Goal: Check status: Check status

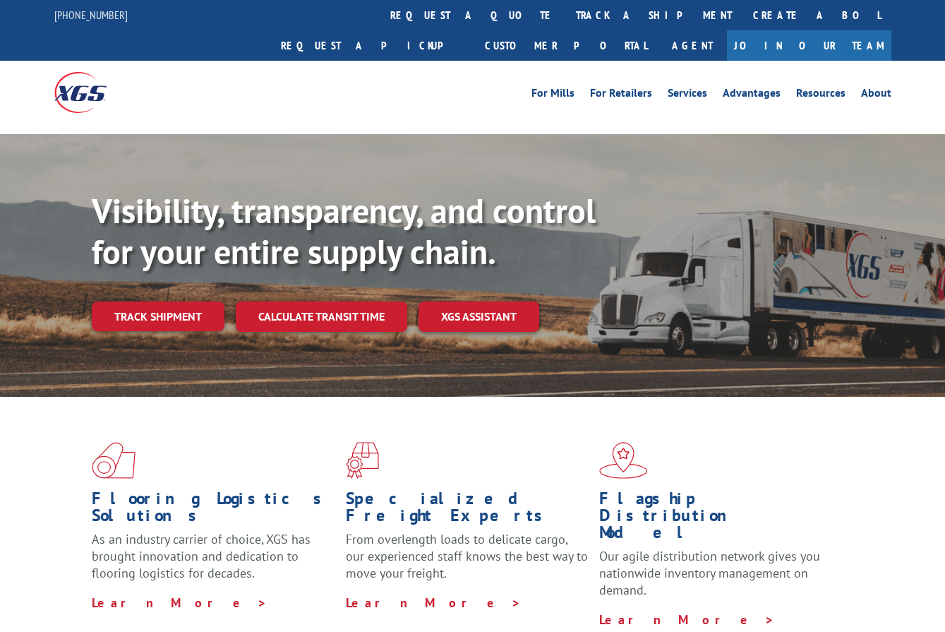
click at [80, 85] on img at bounding box center [80, 92] width 52 height 40
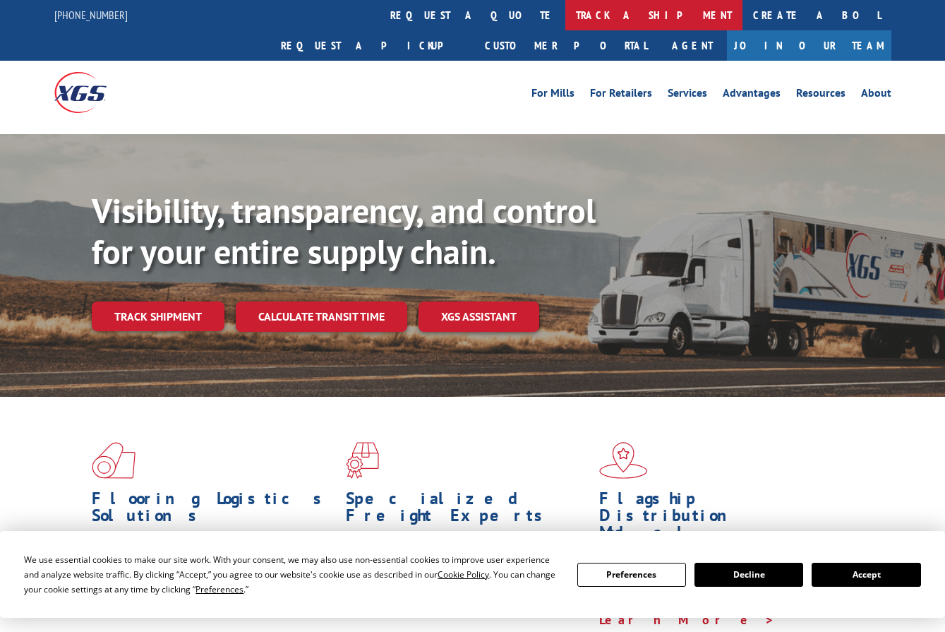
click at [566, 15] on link "track a shipment" at bounding box center [654, 15] width 177 height 30
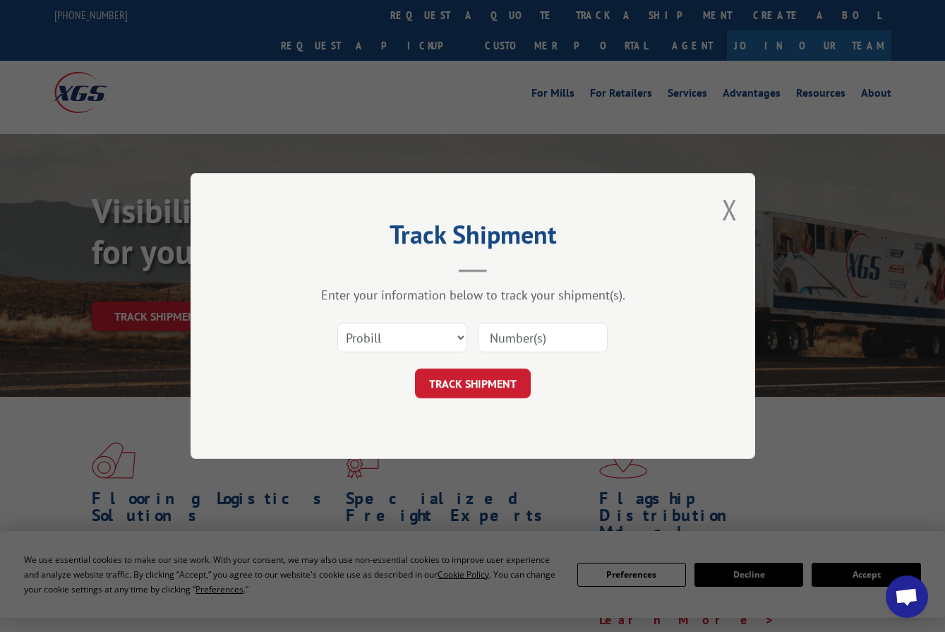
click at [501, 333] on input at bounding box center [543, 338] width 130 height 30
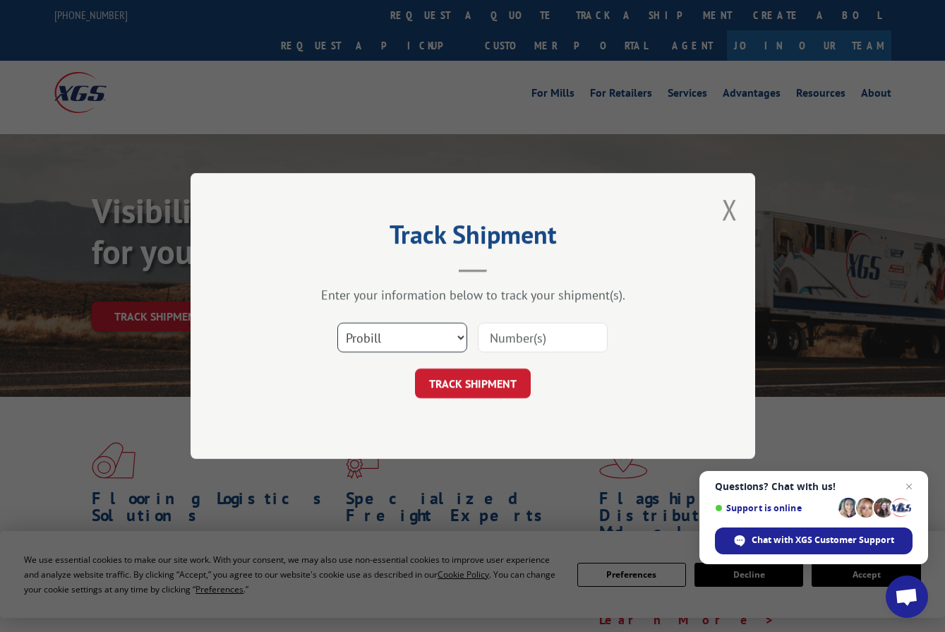
click at [458, 333] on select "Select category... Probill BOL PO" at bounding box center [403, 338] width 130 height 30
click at [338, 323] on select "Select category... Probill BOL PO" at bounding box center [403, 338] width 130 height 30
click at [494, 335] on input at bounding box center [543, 338] width 130 height 30
click at [635, 234] on h2 "Track Shipment" at bounding box center [473, 238] width 424 height 27
drag, startPoint x: 428, startPoint y: 328, endPoint x: 426, endPoint y: 335, distance: 7.9
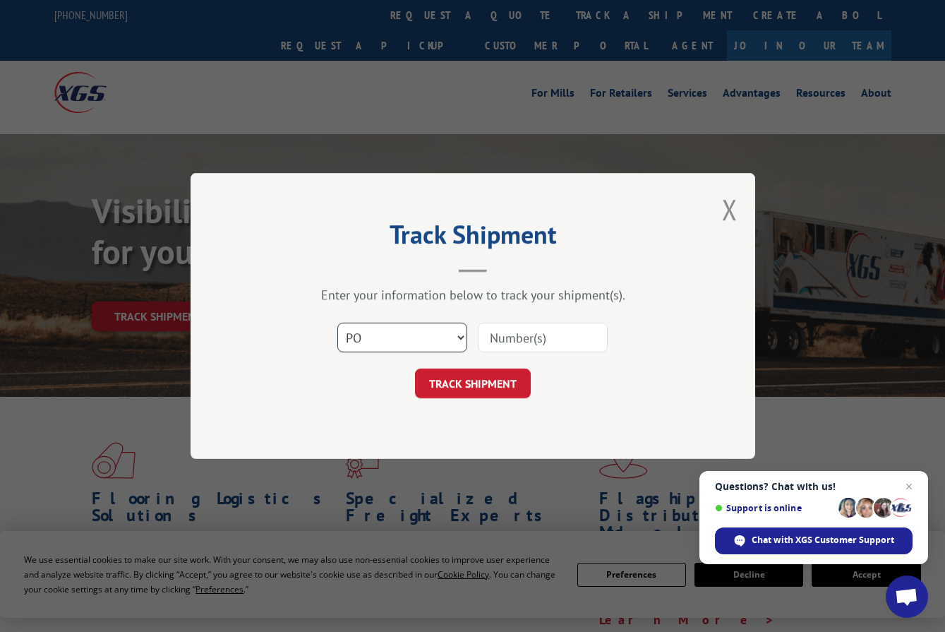
click at [428, 328] on select "Select category... Probill BOL PO" at bounding box center [403, 338] width 130 height 30
click at [458, 295] on div "Enter your information below to track your shipment(s)." at bounding box center [473, 295] width 424 height 16
click at [635, 61] on div "Track Shipment Enter your information below to track your shipment(s). Select c…" at bounding box center [472, 316] width 945 height 632
drag, startPoint x: 442, startPoint y: 330, endPoint x: 416, endPoint y: 350, distance: 33.2
click at [442, 330] on select "Select category... Probill BOL PO" at bounding box center [403, 338] width 130 height 30
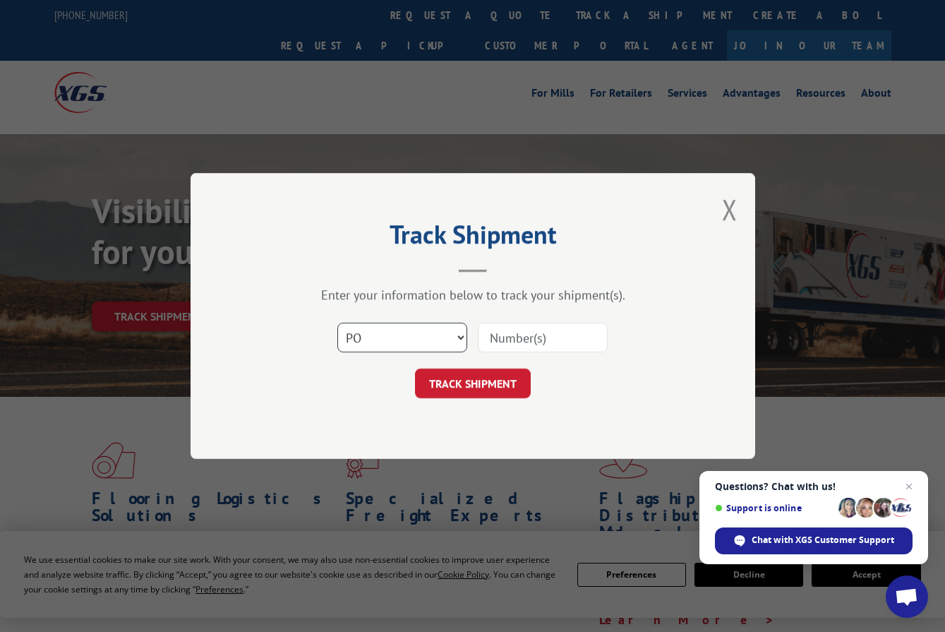
select select "probill"
click at [338, 323] on select "Select category... Probill BOL PO" at bounding box center [403, 338] width 130 height 30
click at [489, 336] on input at bounding box center [543, 338] width 130 height 30
type input "121282985863"
click at [511, 372] on button "TRACK SHIPMENT" at bounding box center [473, 384] width 116 height 30
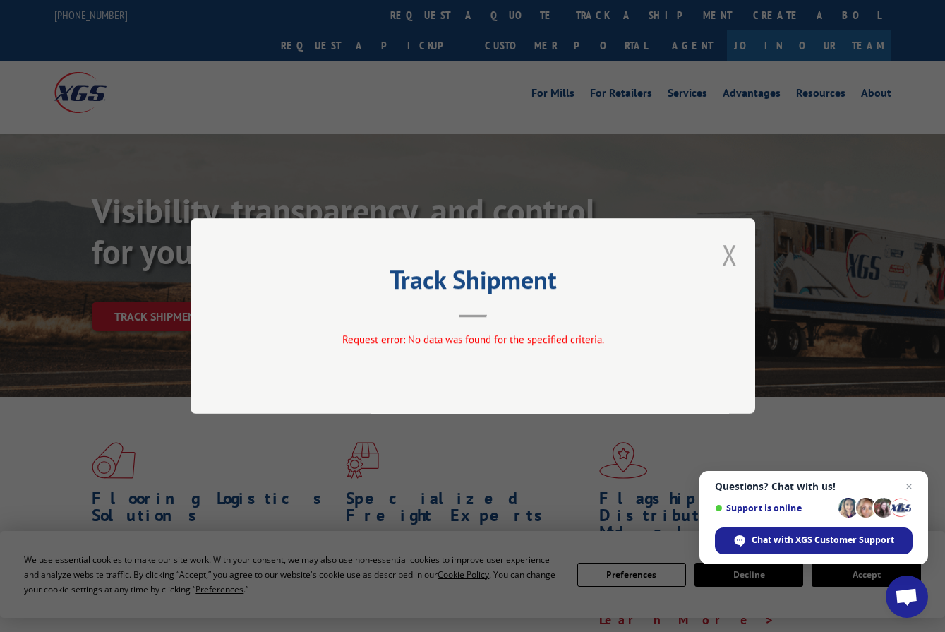
click at [732, 264] on button "Close modal" at bounding box center [730, 254] width 16 height 37
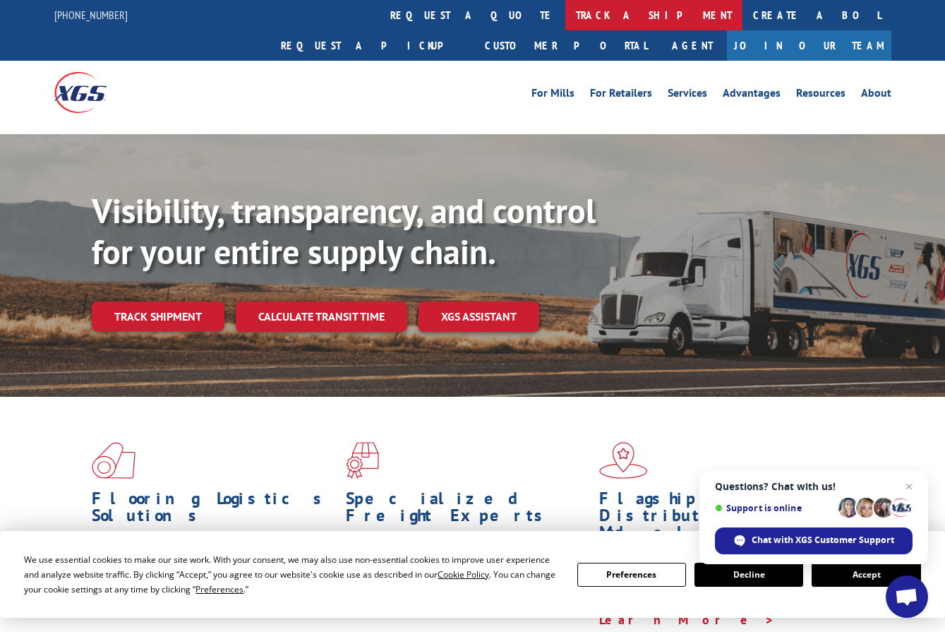
click at [566, 19] on link "track a shipment" at bounding box center [654, 15] width 177 height 30
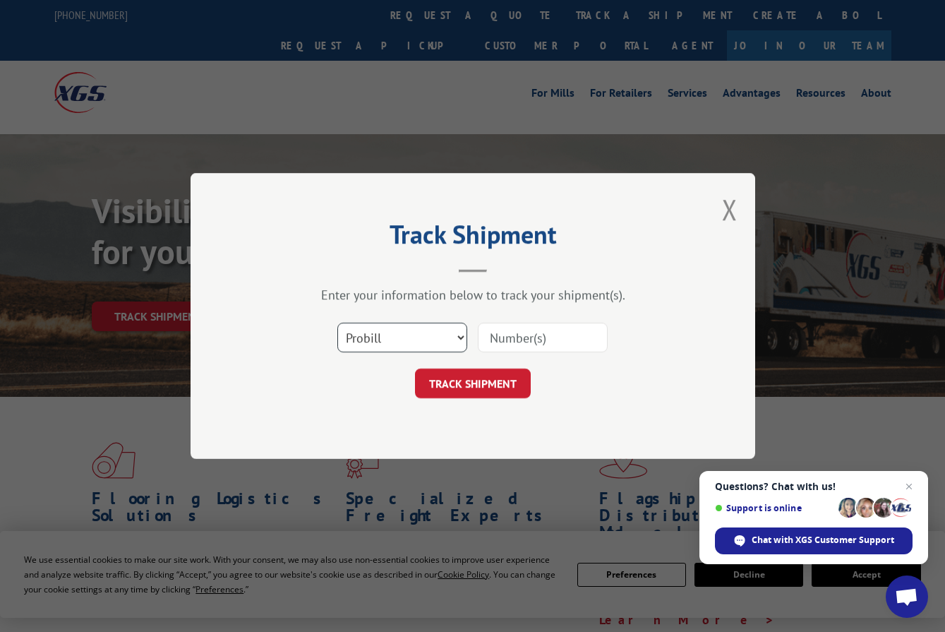
click at [379, 346] on select "Select category... Probill BOL PO" at bounding box center [403, 338] width 130 height 30
click at [338, 323] on select "Select category... Probill BOL PO" at bounding box center [403, 338] width 130 height 30
drag, startPoint x: 448, startPoint y: 324, endPoint x: 441, endPoint y: 332, distance: 10.5
click at [448, 324] on select "Select category... Probill BOL PO" at bounding box center [403, 338] width 130 height 30
select select "bol"
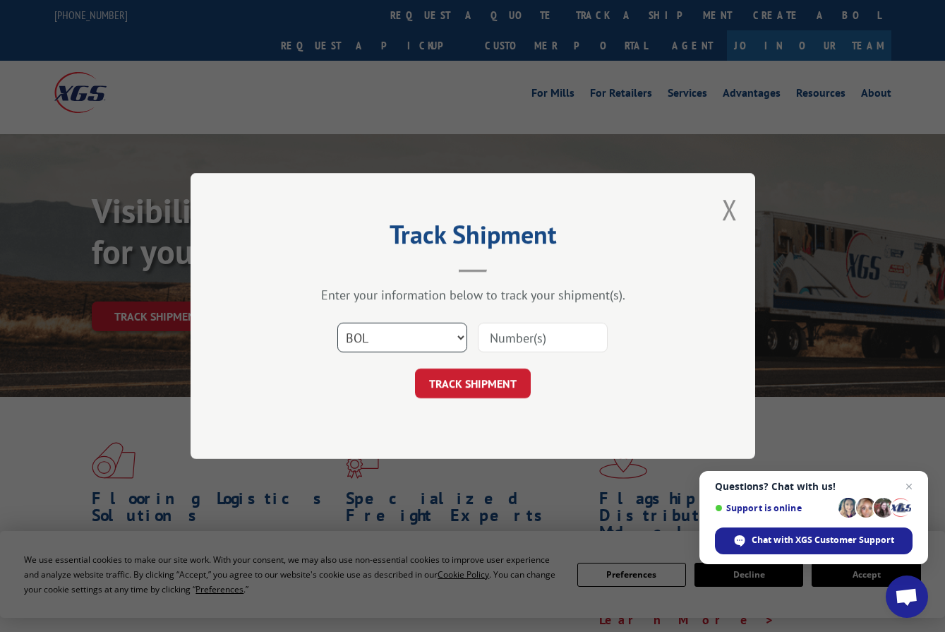
click at [338, 323] on select "Select category... Probill BOL PO" at bounding box center [403, 338] width 130 height 30
click at [497, 330] on input at bounding box center [543, 338] width 130 height 30
type input "17688967"
click at [469, 369] on button "TRACK SHIPMENT" at bounding box center [473, 384] width 116 height 30
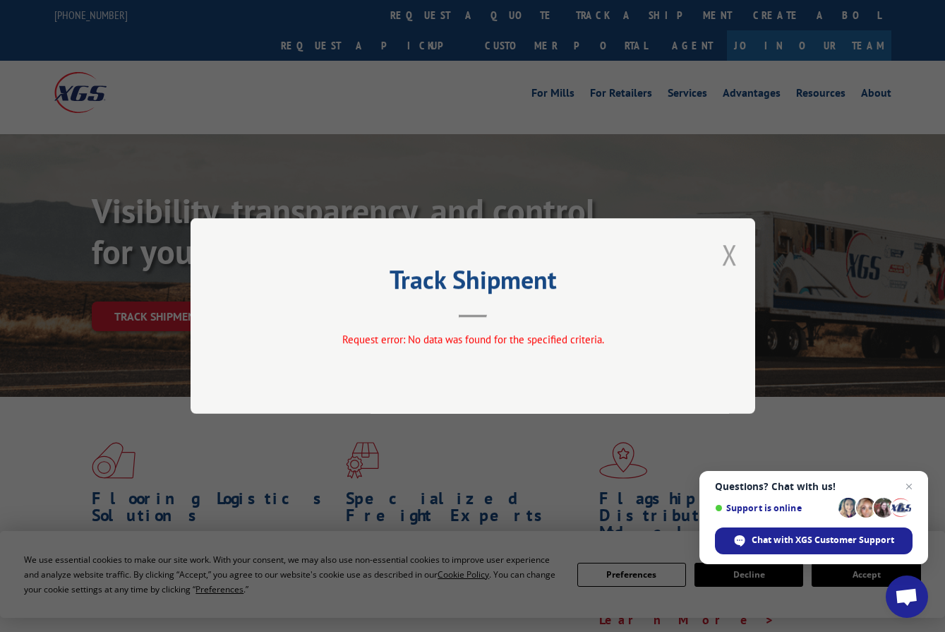
click at [731, 258] on button "Close modal" at bounding box center [730, 254] width 16 height 37
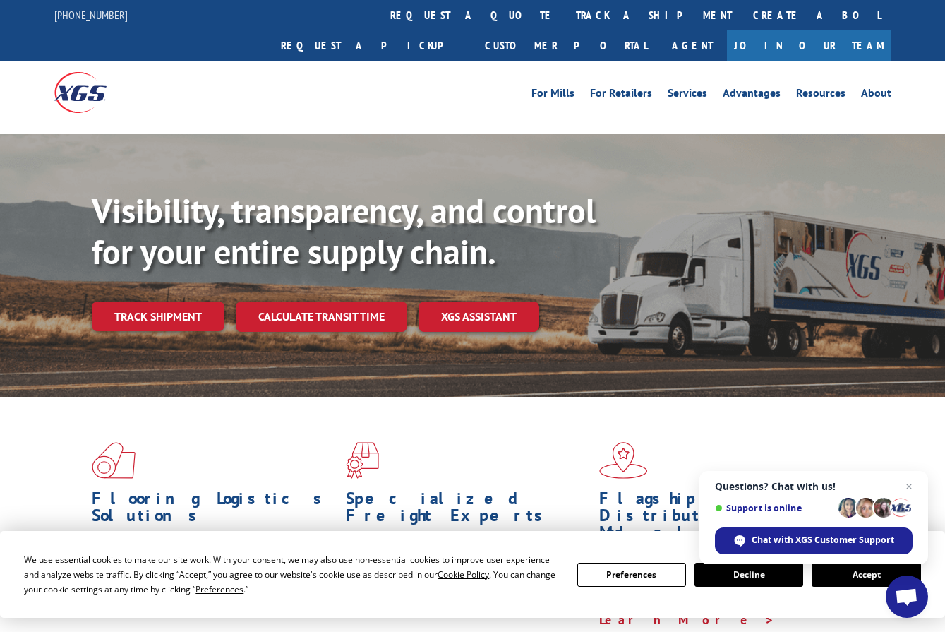
click at [376, 82] on div "For [PERSON_NAME] For Retailers Services Advantages Resources About For [PERSON…" at bounding box center [577, 92] width 628 height 21
click at [890, 88] on link "About" at bounding box center [876, 96] width 30 height 16
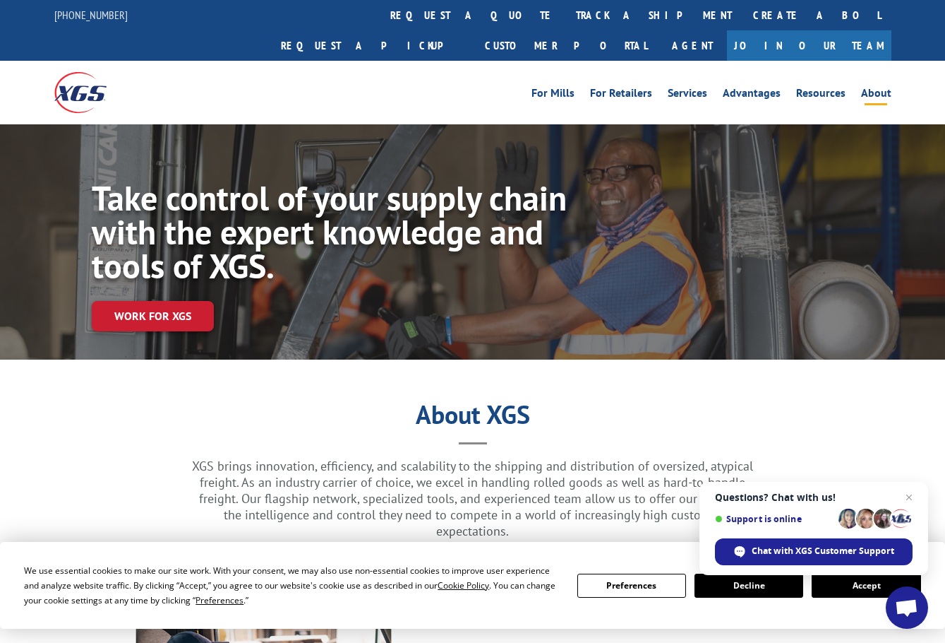
click at [837, 30] on link "Join Our Team" at bounding box center [809, 45] width 165 height 30
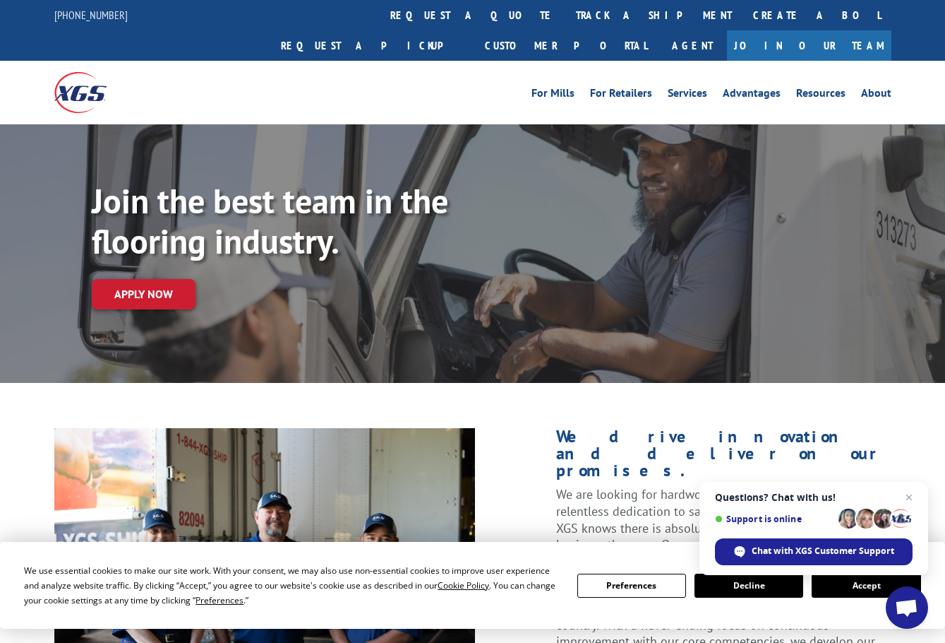
click at [71, 84] on div at bounding box center [80, 92] width 52 height 63
click at [458, 82] on div "For [PERSON_NAME] For Retailers Services Advantages Resources About For [PERSON…" at bounding box center [577, 92] width 628 height 21
click at [444, 243] on div "Join the best team in the flooring industry. Apply now" at bounding box center [519, 259] width 854 height 157
click at [566, 13] on link "track a shipment" at bounding box center [654, 15] width 177 height 30
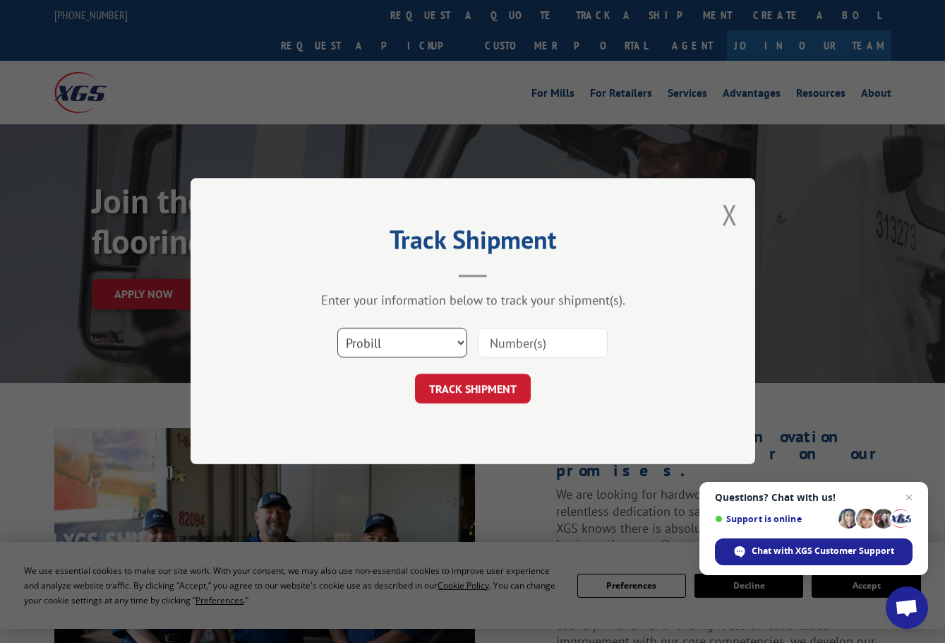
drag, startPoint x: 440, startPoint y: 342, endPoint x: 422, endPoint y: 354, distance: 21.0
click at [440, 342] on select "Select category... Probill BOL PO" at bounding box center [403, 343] width 130 height 30
select select "bol"
click at [338, 328] on select "Select category... Probill BOL PO" at bounding box center [403, 343] width 130 height 30
click at [483, 340] on input at bounding box center [543, 343] width 130 height 30
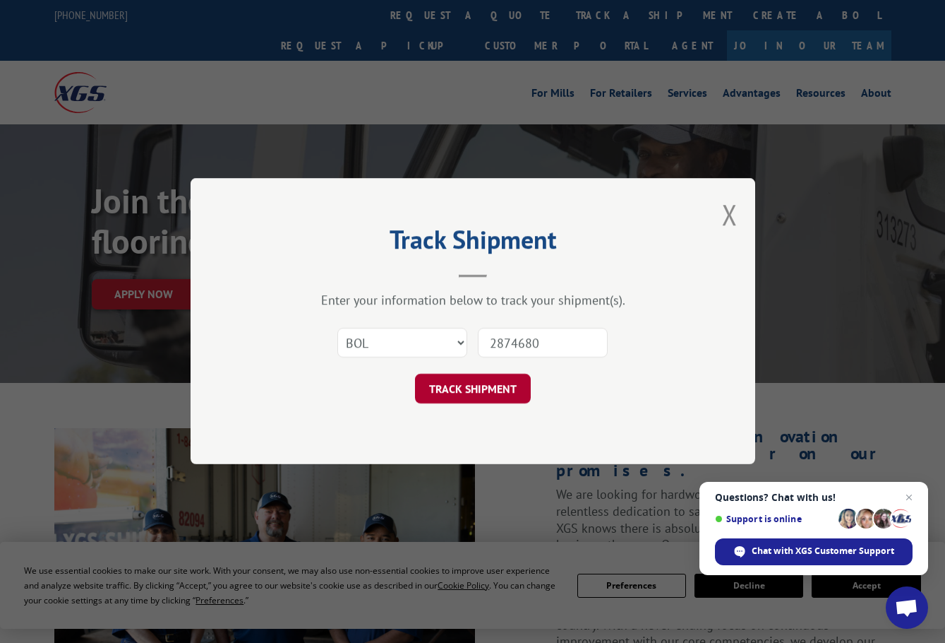
type input "2874680"
click at [465, 383] on form "Select category... Probill BOL PO 2874680 TRACK SHIPMENT" at bounding box center [473, 362] width 424 height 84
click at [465, 385] on button "TRACK SHIPMENT" at bounding box center [473, 389] width 116 height 30
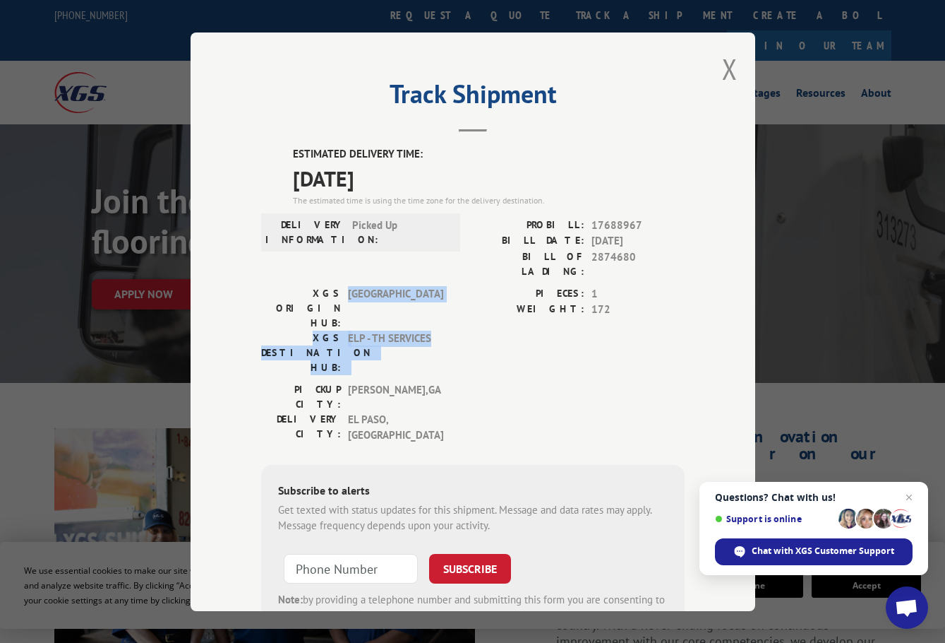
drag, startPoint x: 345, startPoint y: 280, endPoint x: 444, endPoint y: 292, distance: 99.6
click at [444, 292] on div "XGS ORIGIN HUB: TUNNEL HILL XGS DESTINATION HUB: ELP - TH SERVICES" at bounding box center [356, 329] width 191 height 89
click at [444, 330] on div "XGS DESTINATION HUB: ELP - TH SERVICES" at bounding box center [356, 352] width 191 height 44
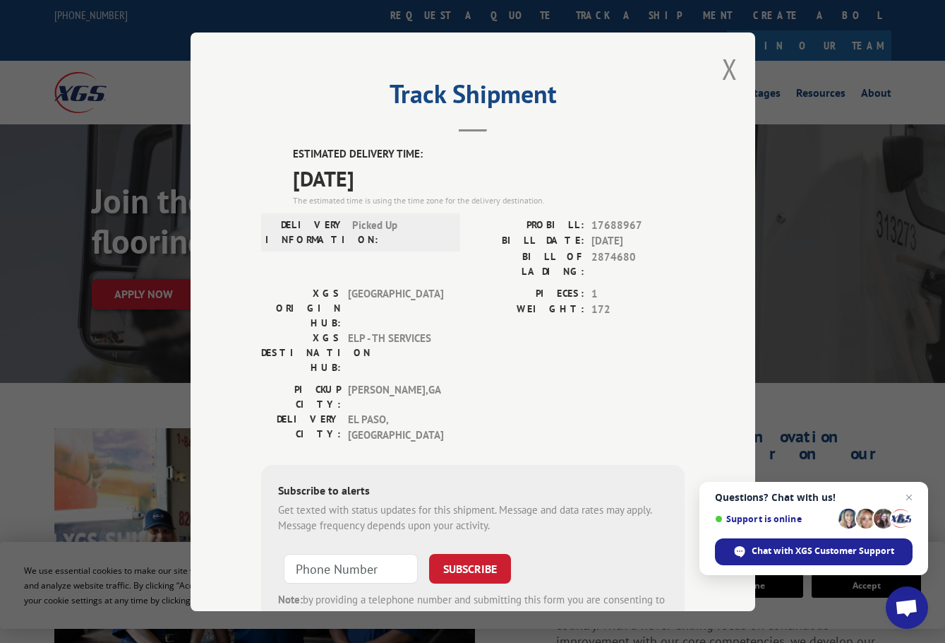
drag, startPoint x: 291, startPoint y: 176, endPoint x: 432, endPoint y: 179, distance: 141.3
click at [432, 179] on span "10/13/2025" at bounding box center [489, 178] width 392 height 32
drag, startPoint x: 225, startPoint y: 166, endPoint x: 414, endPoint y: 199, distance: 192.8
click at [414, 199] on div "Track Shipment ESTIMATED DELIVERY TIME: 10/13/2025 The estimated time is using …" at bounding box center [473, 321] width 565 height 578
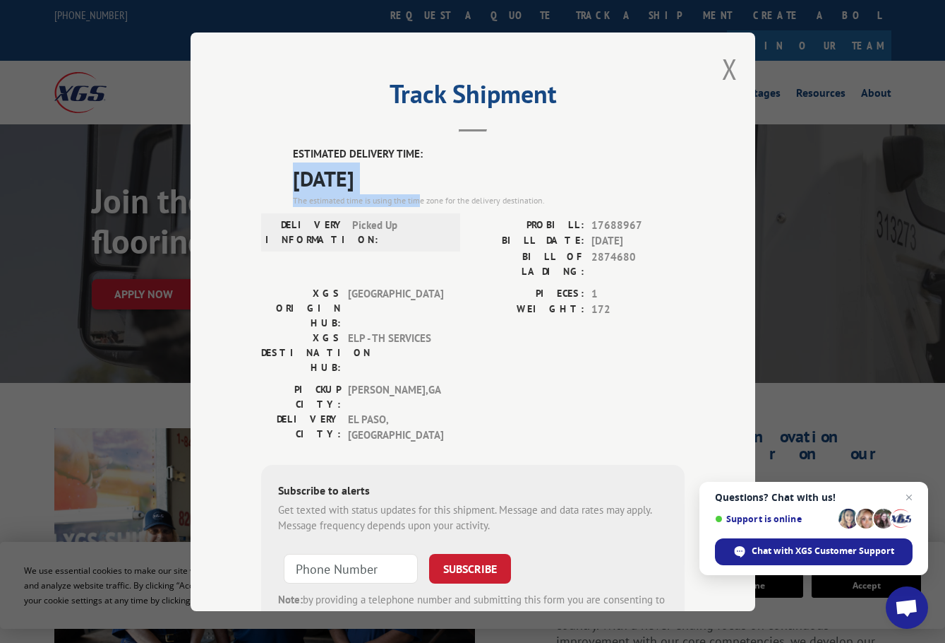
click at [414, 199] on div "The estimated time is using the time zone for the delivery destination." at bounding box center [489, 199] width 392 height 13
drag, startPoint x: 414, startPoint y: 193, endPoint x: 203, endPoint y: 167, distance: 212.7
click at [203, 167] on div "Track Shipment ESTIMATED DELIVERY TIME: 10/13/2025 The estimated time is using …" at bounding box center [473, 321] width 565 height 578
click at [235, 167] on div "Track Shipment ESTIMATED DELIVERY TIME: 10/13/2025 The estimated time is using …" at bounding box center [473, 321] width 565 height 578
drag, startPoint x: 235, startPoint y: 167, endPoint x: 416, endPoint y: 167, distance: 180.8
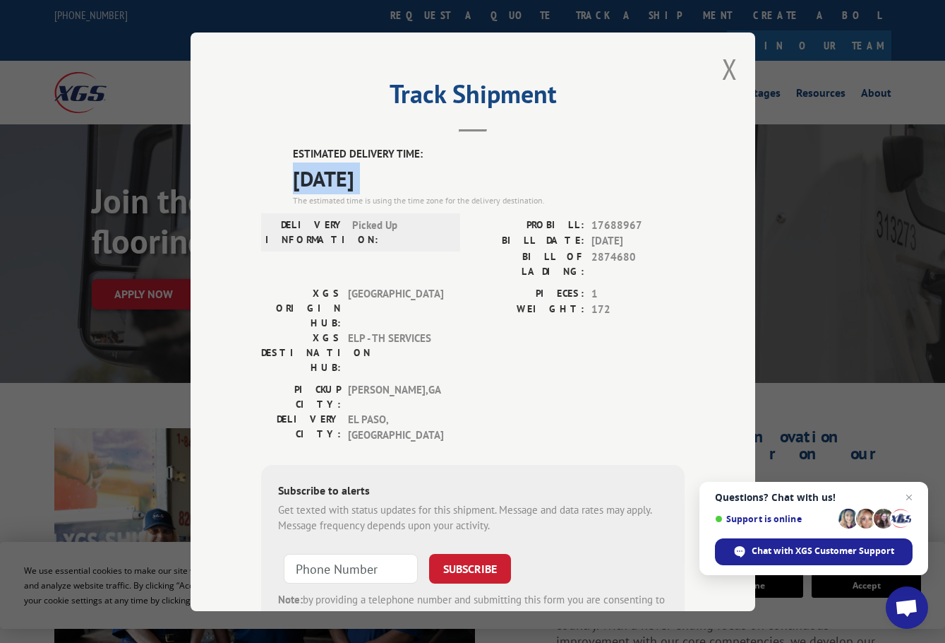
click at [416, 167] on div "Track Shipment ESTIMATED DELIVERY TIME: 10/13/2025 The estimated time is using …" at bounding box center [473, 321] width 565 height 578
click at [416, 167] on span "10/13/2025" at bounding box center [489, 178] width 392 height 32
drag, startPoint x: 384, startPoint y: 224, endPoint x: 345, endPoint y: 227, distance: 39.0
click at [345, 227] on div "DELIVERY INFORMATION: Picked Up" at bounding box center [360, 232] width 191 height 30
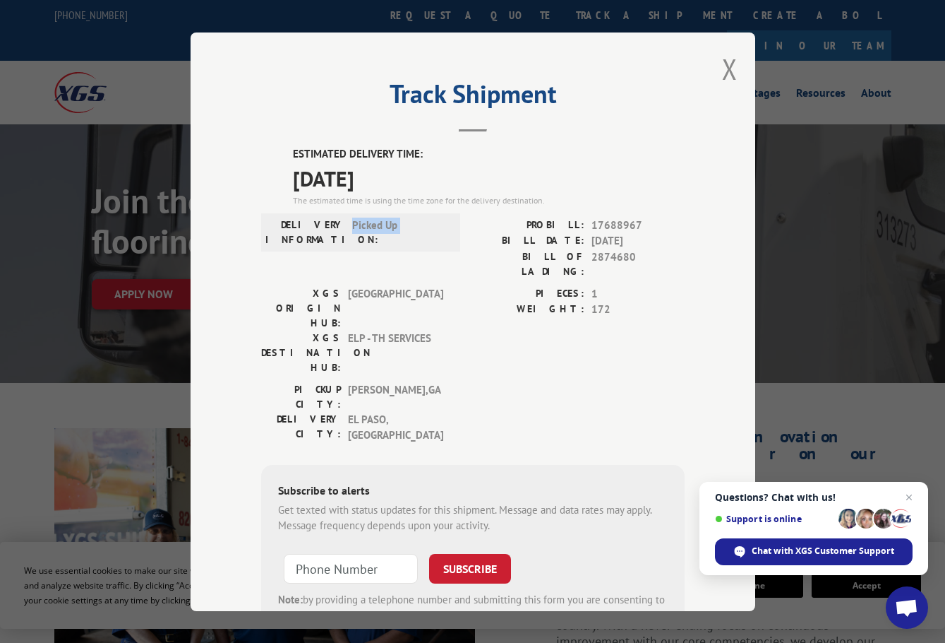
drag, startPoint x: 345, startPoint y: 227, endPoint x: 412, endPoint y: 227, distance: 66.4
click at [412, 227] on div "DELIVERY INFORMATION: Picked Up" at bounding box center [360, 232] width 191 height 30
click at [412, 227] on span "Picked Up" at bounding box center [399, 232] width 95 height 30
drag, startPoint x: 296, startPoint y: 169, endPoint x: 428, endPoint y: 180, distance: 132.5
click at [428, 180] on span "10/13/2025" at bounding box center [489, 178] width 392 height 32
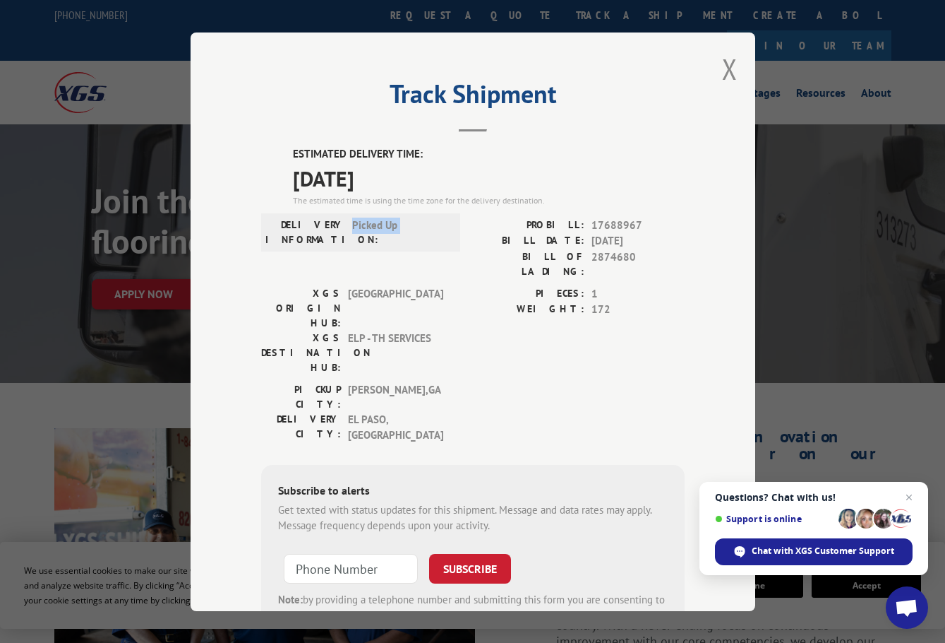
click at [428, 180] on span "10/13/2025" at bounding box center [489, 178] width 392 height 32
drag, startPoint x: 542, startPoint y: 222, endPoint x: 641, endPoint y: 224, distance: 98.9
click at [641, 224] on div "PROBILL: 17688967" at bounding box center [579, 225] width 212 height 16
click at [641, 224] on span "17688967" at bounding box center [638, 225] width 93 height 16
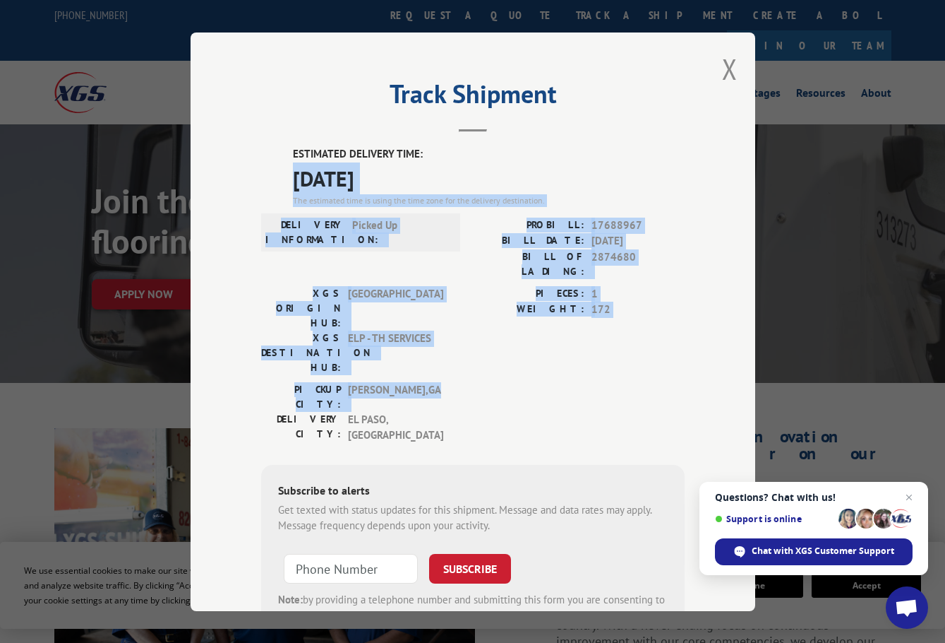
drag, startPoint x: 263, startPoint y: 165, endPoint x: 582, endPoint y: 318, distance: 353.7
click at [581, 321] on div "ESTIMATED DELIVERY TIME: 10/13/2025 The estimated time is using the time zone f…" at bounding box center [473, 401] width 424 height 510
click at [582, 318] on div "PIECES: 1 WEIGHT: 172" at bounding box center [579, 333] width 212 height 96
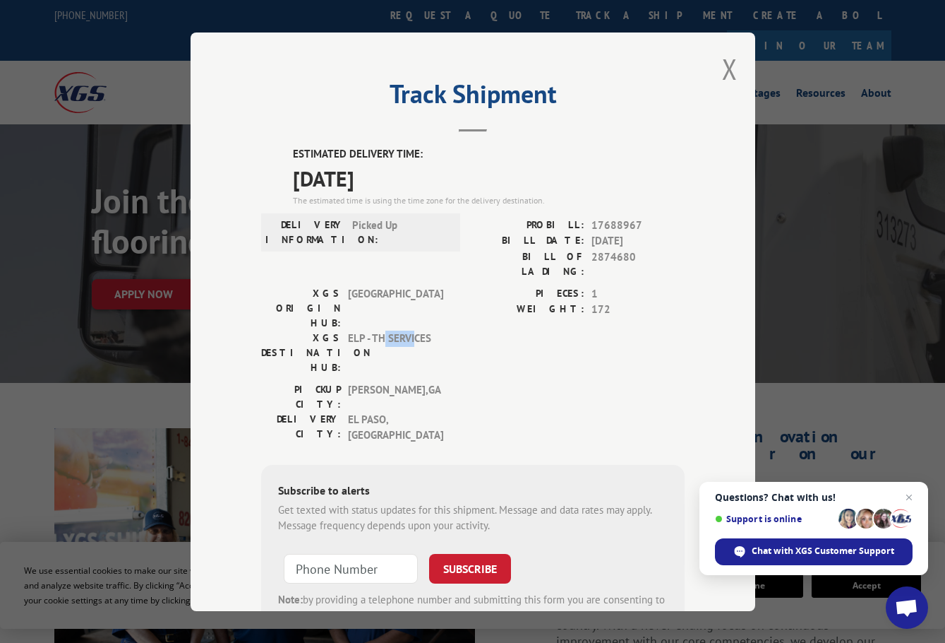
drag, startPoint x: 410, startPoint y: 301, endPoint x: 379, endPoint y: 298, distance: 30.5
click at [379, 330] on span "ELP - TH SERVICES" at bounding box center [395, 352] width 95 height 44
drag, startPoint x: 370, startPoint y: 338, endPoint x: 418, endPoint y: 343, distance: 48.3
click at [418, 381] on div "PICKUP CITY: DALTON , GA DELIVERY CITY: EL PASO , TX" at bounding box center [356, 411] width 191 height 61
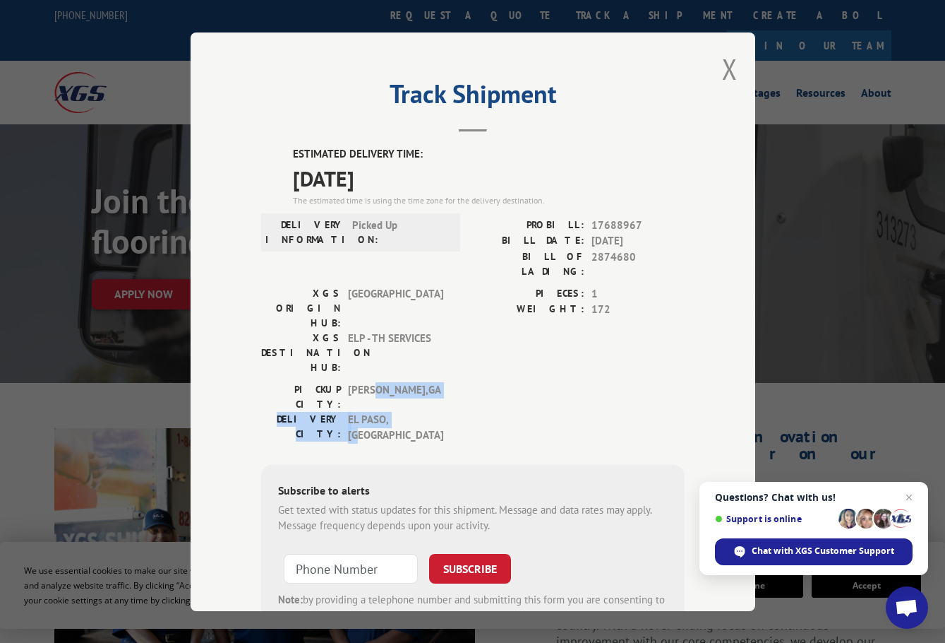
click at [418, 411] on span "EL PASO , TX" at bounding box center [395, 427] width 95 height 32
drag, startPoint x: 403, startPoint y: 347, endPoint x: 381, endPoint y: 323, distance: 33.0
click at [381, 323] on div "ESTIMATED DELIVERY TIME: 10/13/2025 The estimated time is using the time zone f…" at bounding box center [473, 401] width 424 height 510
click at [381, 323] on div "XGS ORIGIN HUB: TUNNEL HILL XGS DESTINATION HUB: ELP - TH SERVICES" at bounding box center [356, 333] width 191 height 96
drag, startPoint x: 357, startPoint y: 228, endPoint x: 410, endPoint y: 232, distance: 53.1
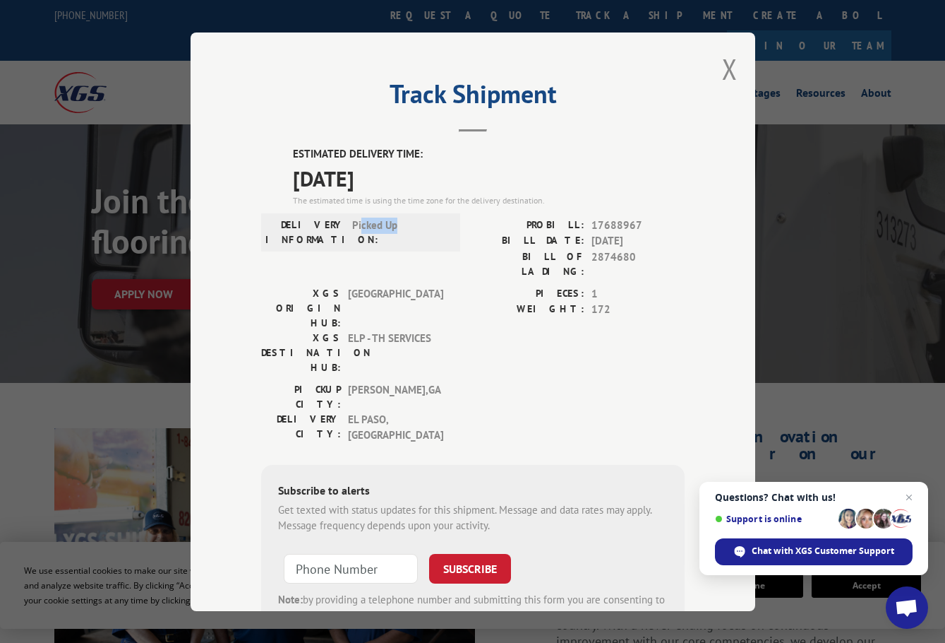
click at [410, 232] on span "Picked Up" at bounding box center [399, 232] width 95 height 30
click at [724, 80] on button "Close modal" at bounding box center [730, 68] width 16 height 37
